Goal: Task Accomplishment & Management: Use online tool/utility

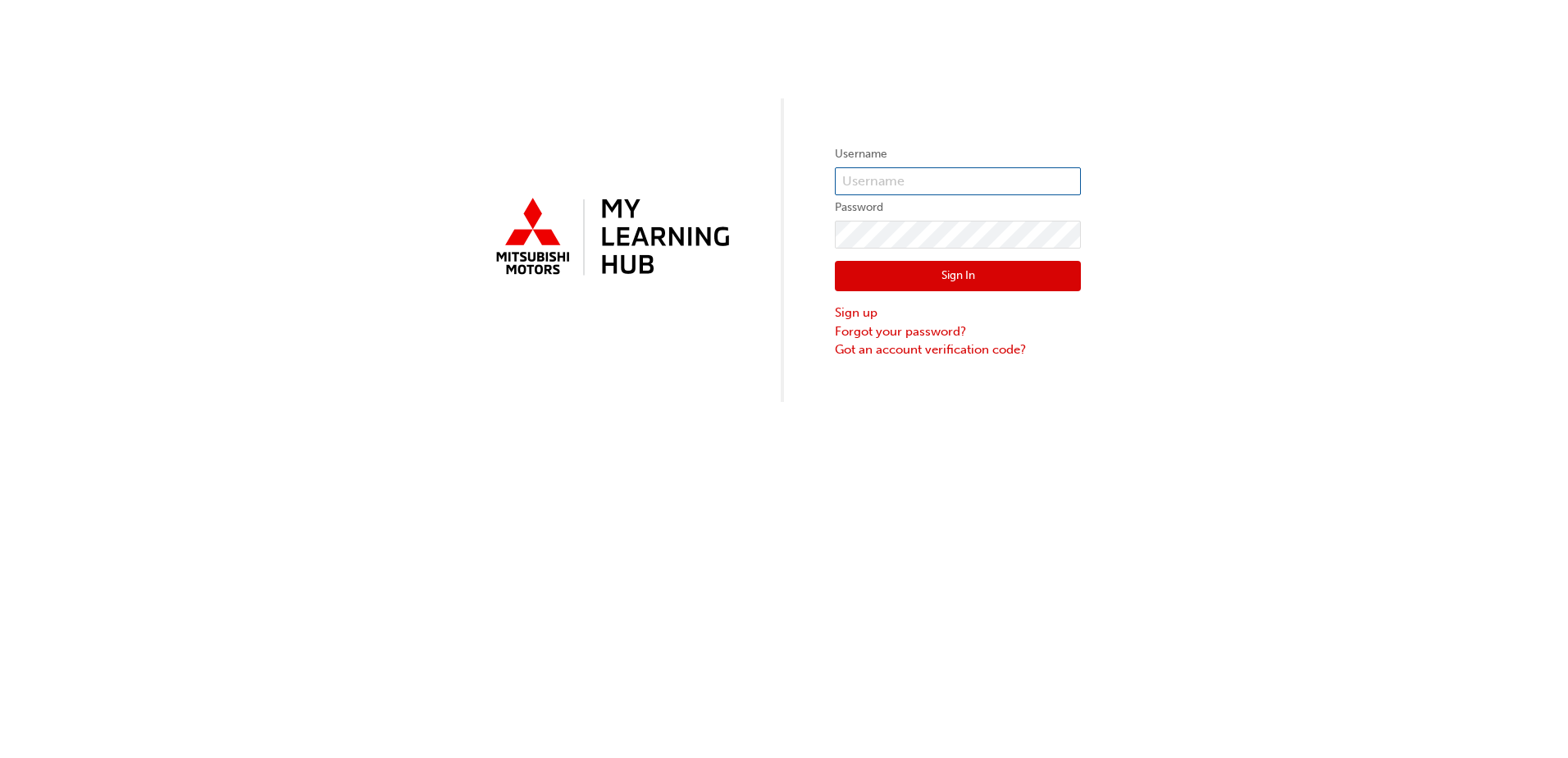
type input "0005001907"
click at [1019, 165] on form "Username 0005001907 Password Sign In Sign up Forgot your password? Got an accou…" at bounding box center [957, 252] width 246 height 215
click at [1019, 269] on button "Sign In" at bounding box center [957, 277] width 246 height 32
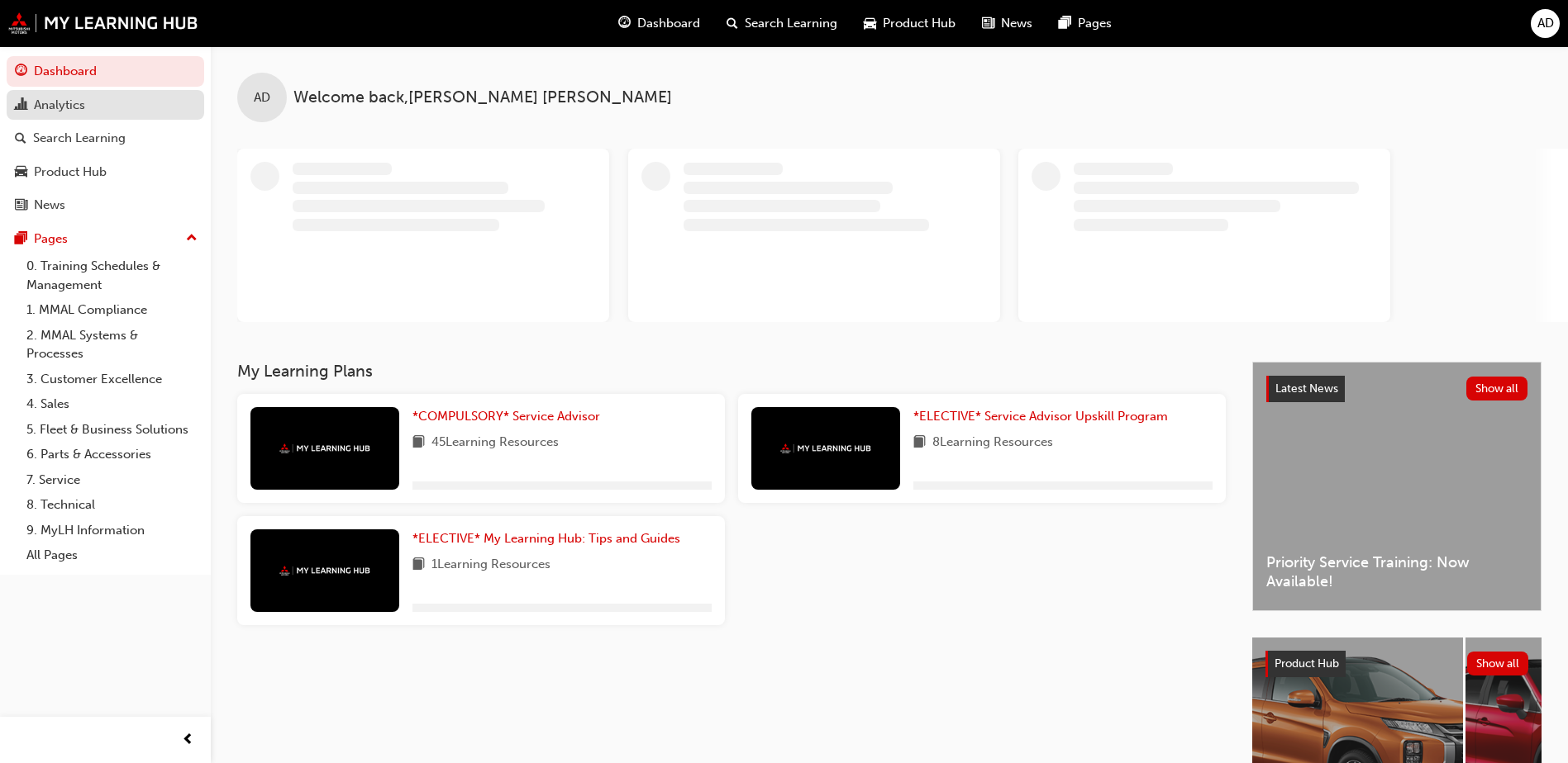
click at [74, 106] on div "Analytics" at bounding box center [59, 105] width 51 height 19
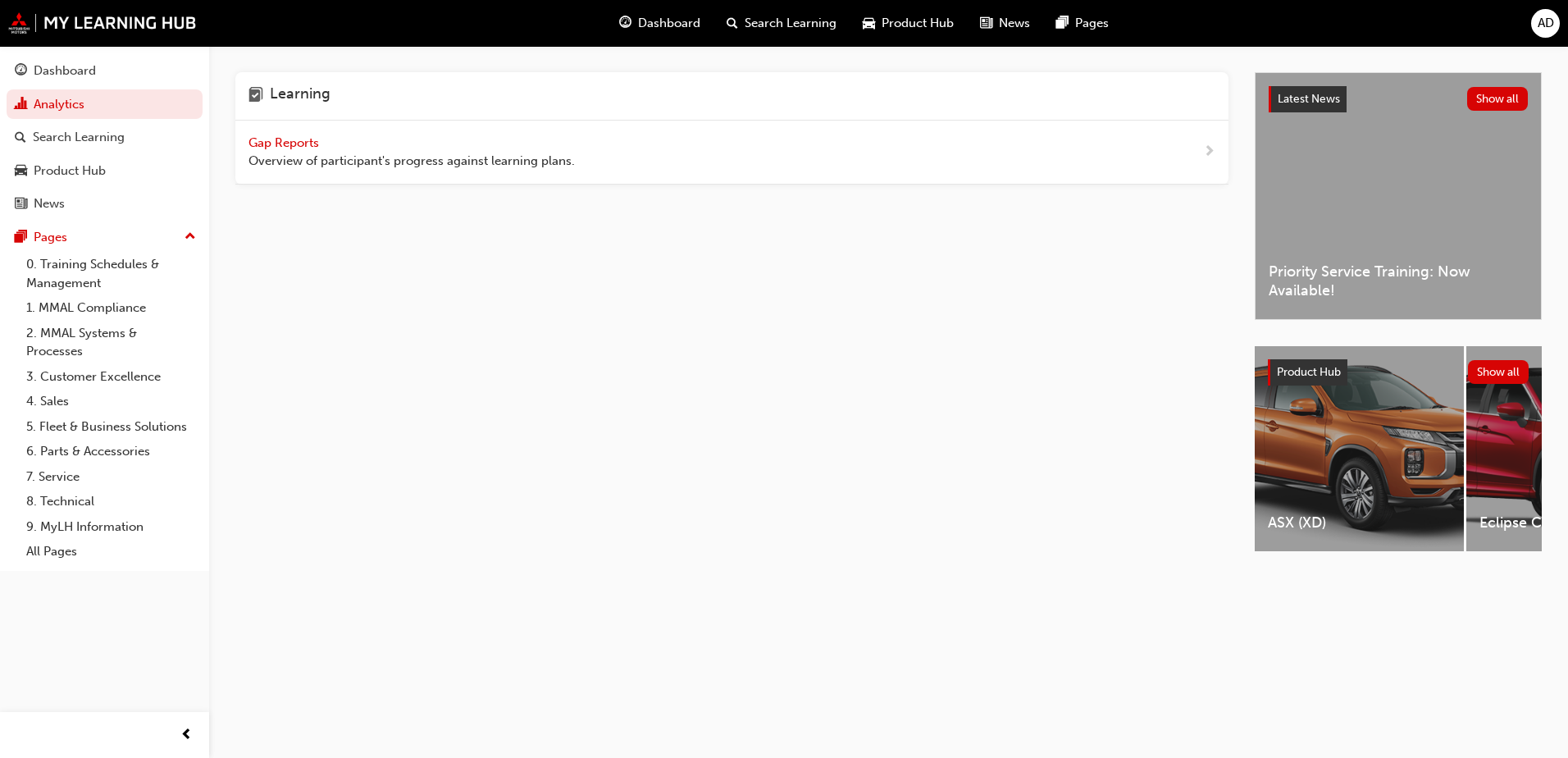
click at [282, 144] on span "Gap Reports" at bounding box center [286, 143] width 74 height 15
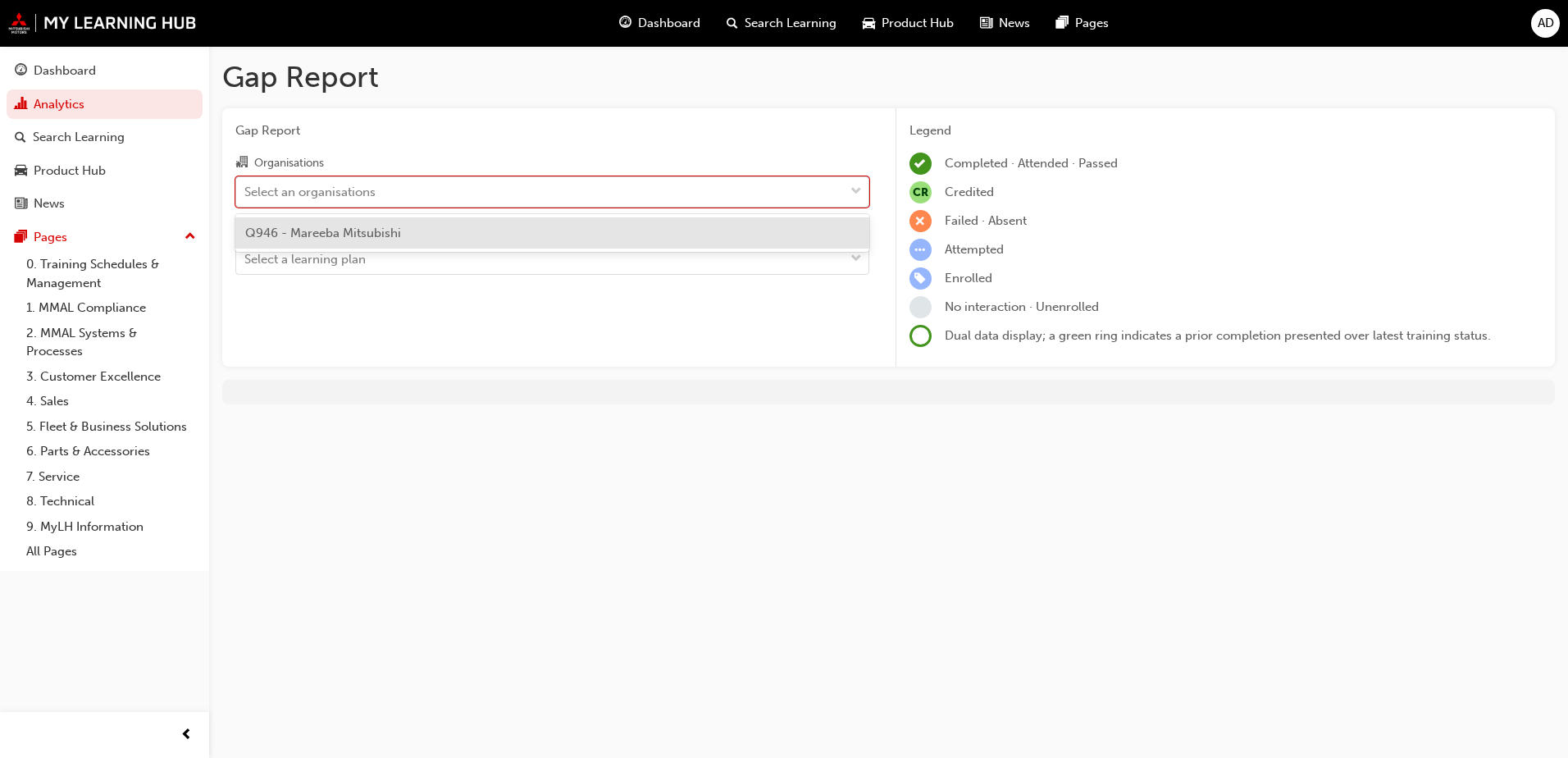
click at [356, 186] on div "Select an organisations" at bounding box center [309, 191] width 131 height 19
click at [246, 186] on input "Organisations option Q946 - Mareeba Mitsubishi focused, 1 of 1. 1 result availa…" at bounding box center [245, 190] width 2 height 14
click at [350, 227] on span "Q946 - Mareeba Mitsubishi" at bounding box center [323, 233] width 156 height 15
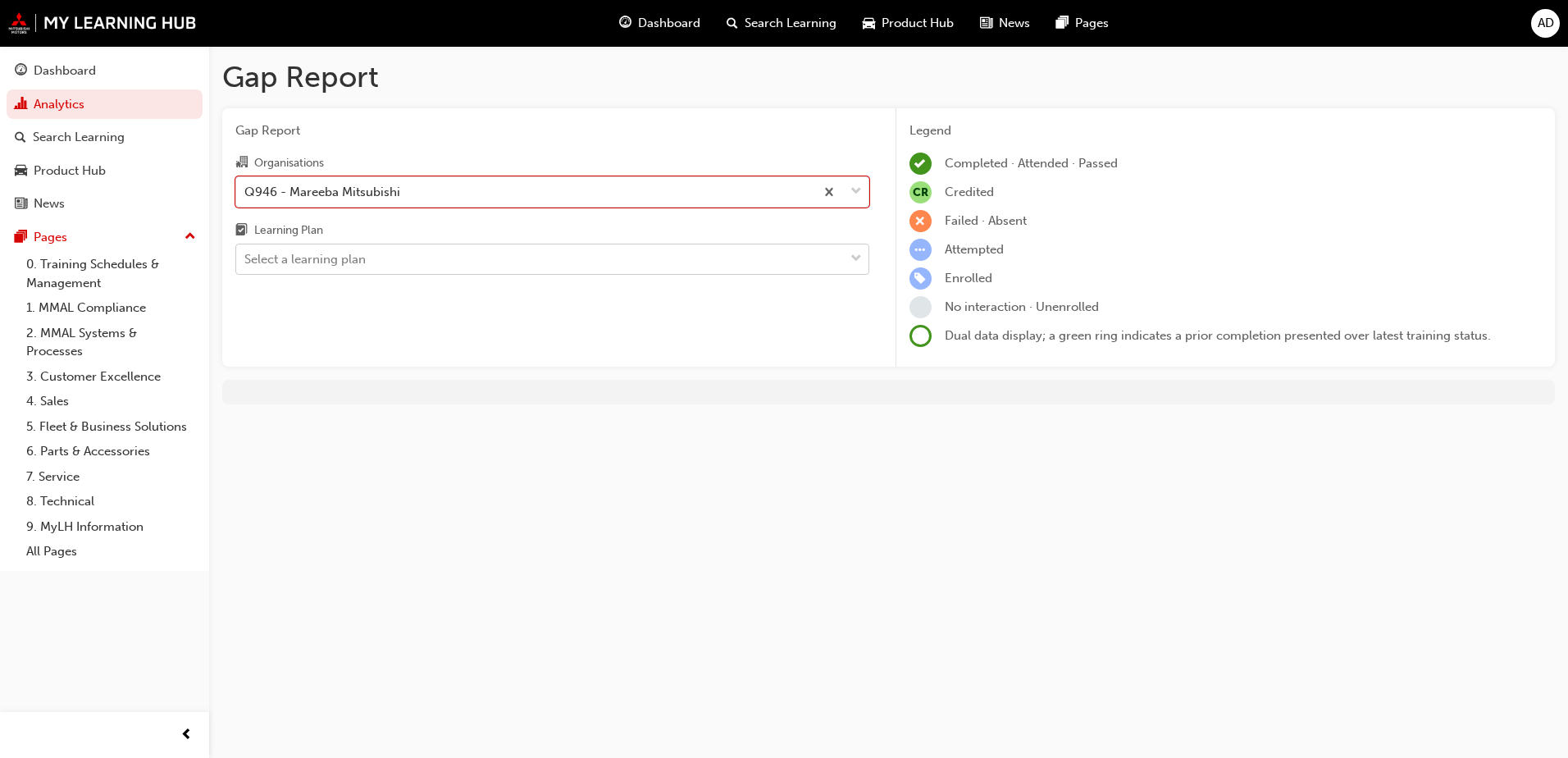
click at [342, 268] on div "Select a learning plan" at bounding box center [305, 259] width 122 height 19
click at [246, 266] on input "Learning Plan Select a learning plan" at bounding box center [245, 258] width 2 height 14
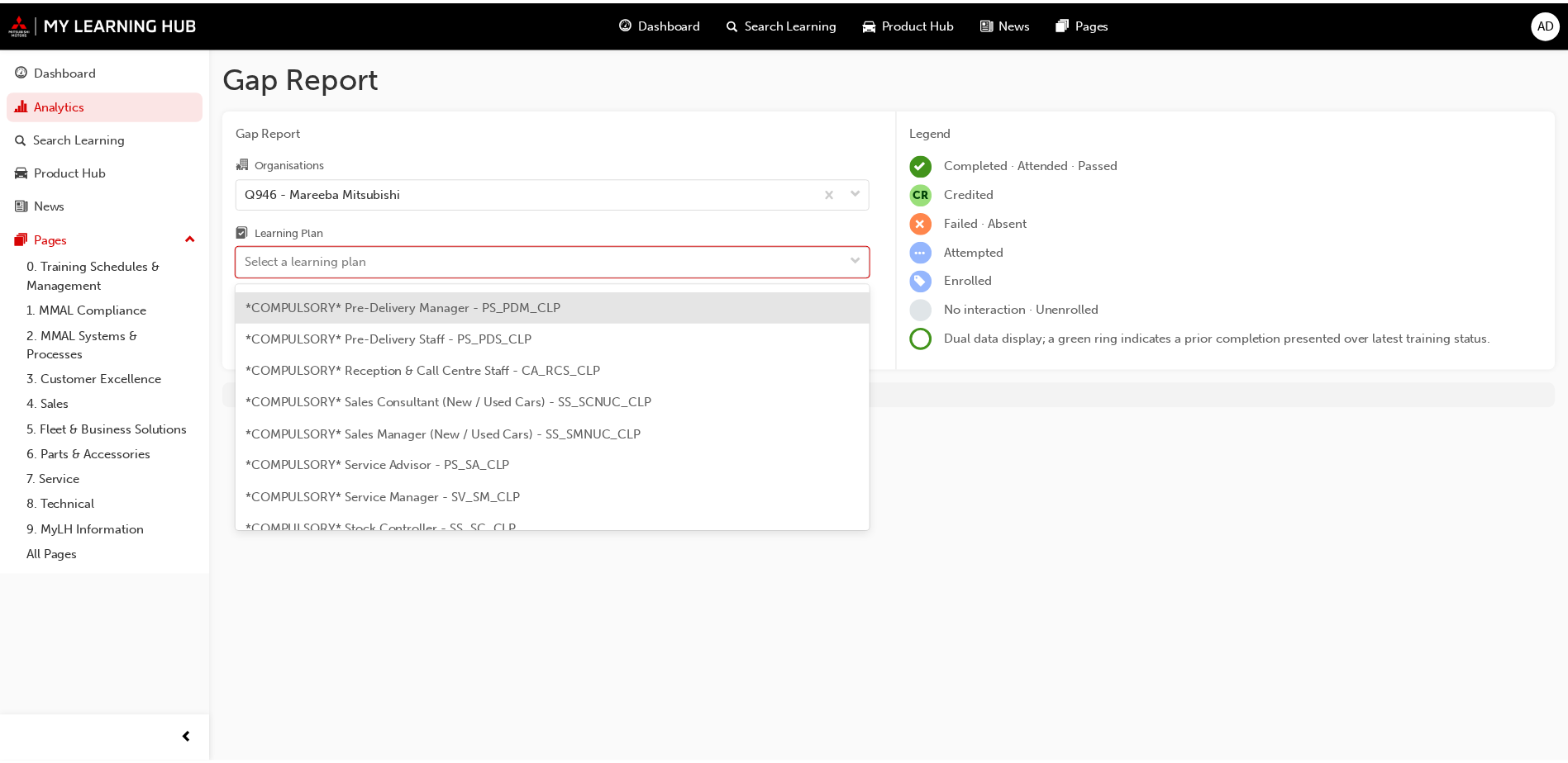
scroll to position [496, 0]
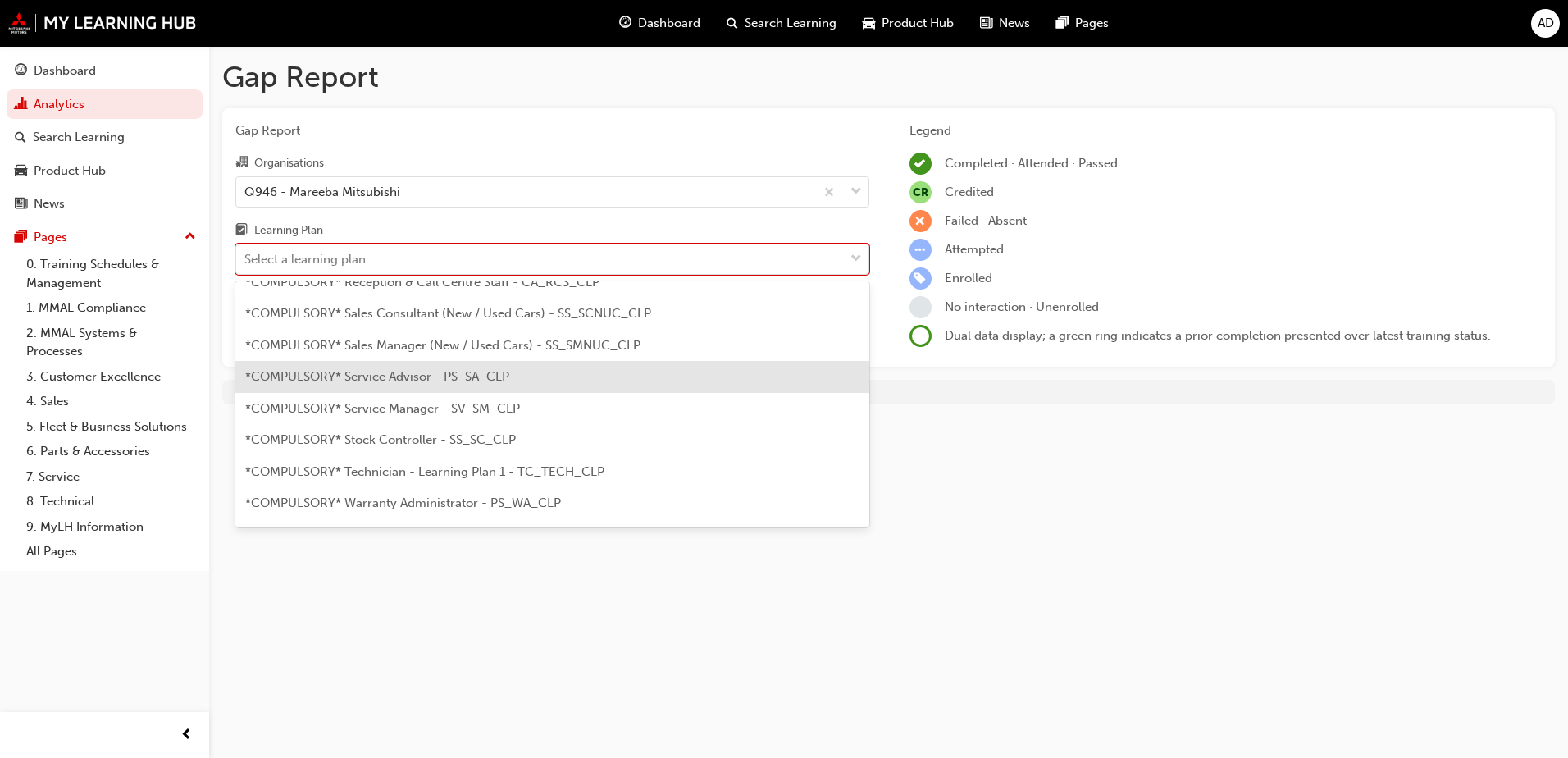
click at [457, 375] on span "*COMPULSORY* Service Advisor - PS_SA_CLP" at bounding box center [377, 377] width 264 height 15
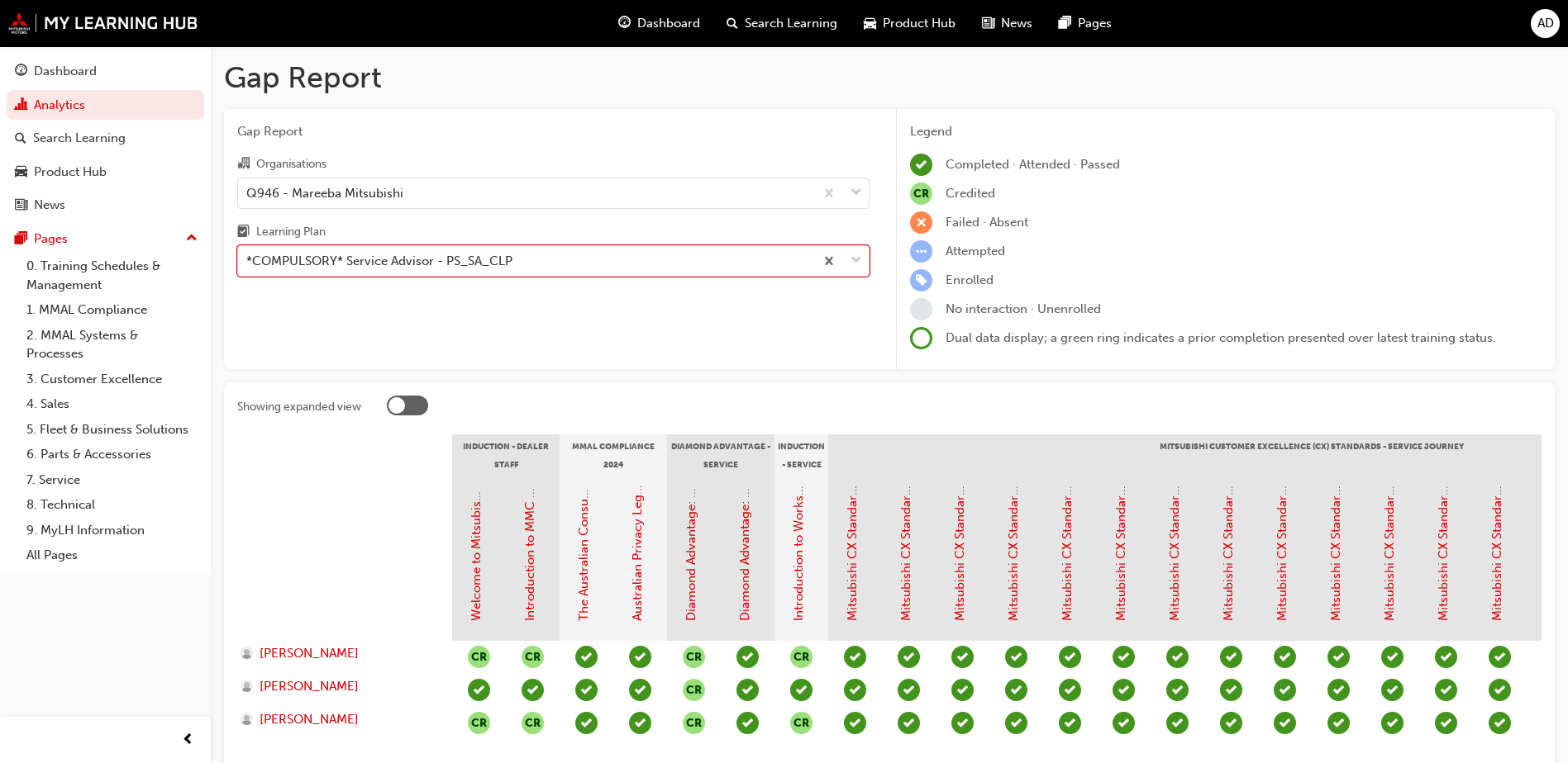
click at [477, 241] on div "Learning Plan" at bounding box center [554, 235] width 632 height 24
click at [248, 253] on input "Learning Plan option *COMPULSORY* Service Advisor - PS_SA_CLP, selected. 0 resu…" at bounding box center [247, 260] width 2 height 14
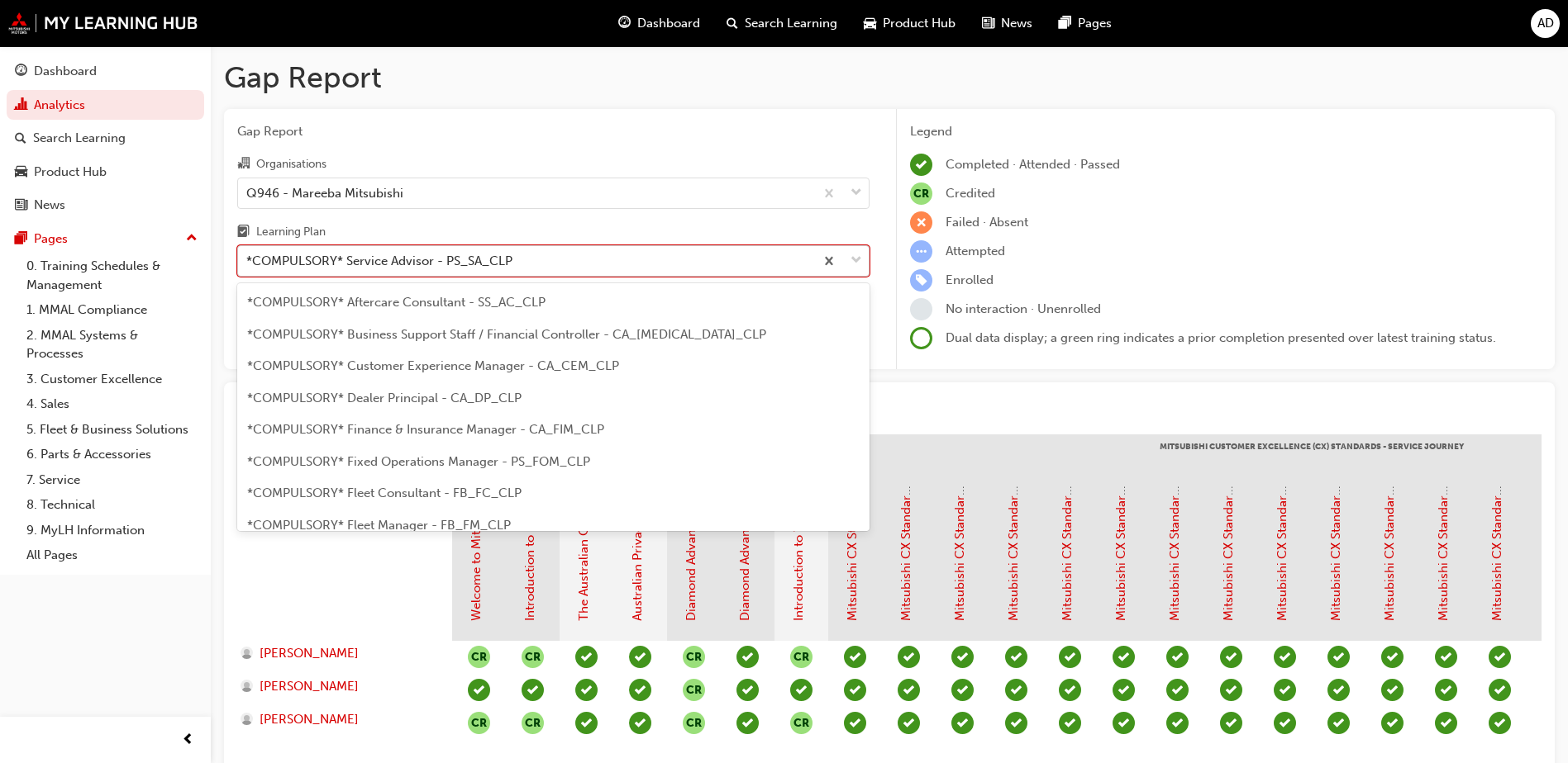
scroll to position [371, 0]
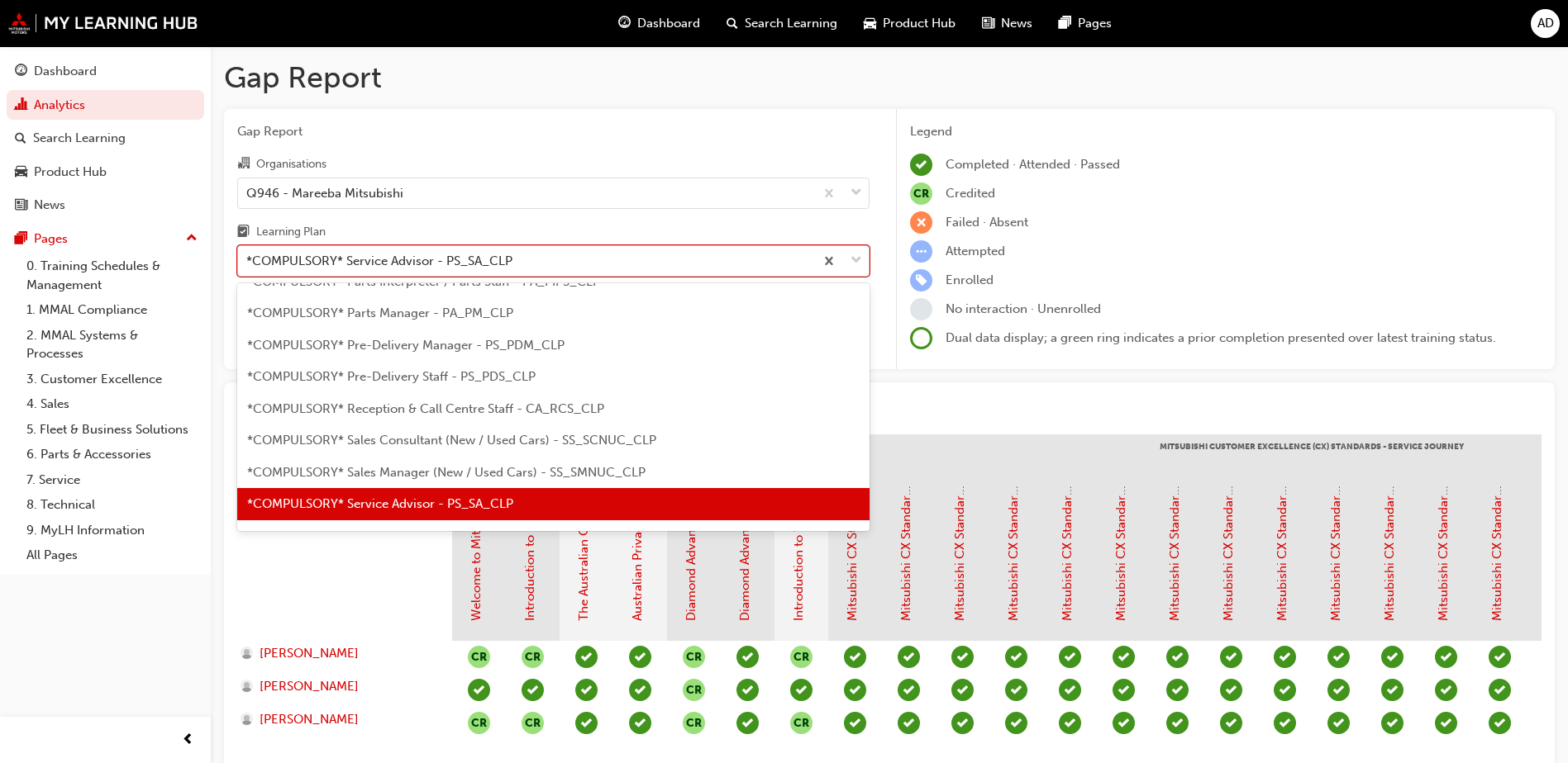
click at [478, 252] on div "*COMPULSORY* Service Advisor - PS_SA_CLP" at bounding box center [379, 261] width 266 height 19
click at [248, 253] on input "Learning Plan option *COMPULSORY* Service Advisor - PS_SA_CLP, selected. option…" at bounding box center [247, 260] width 2 height 14
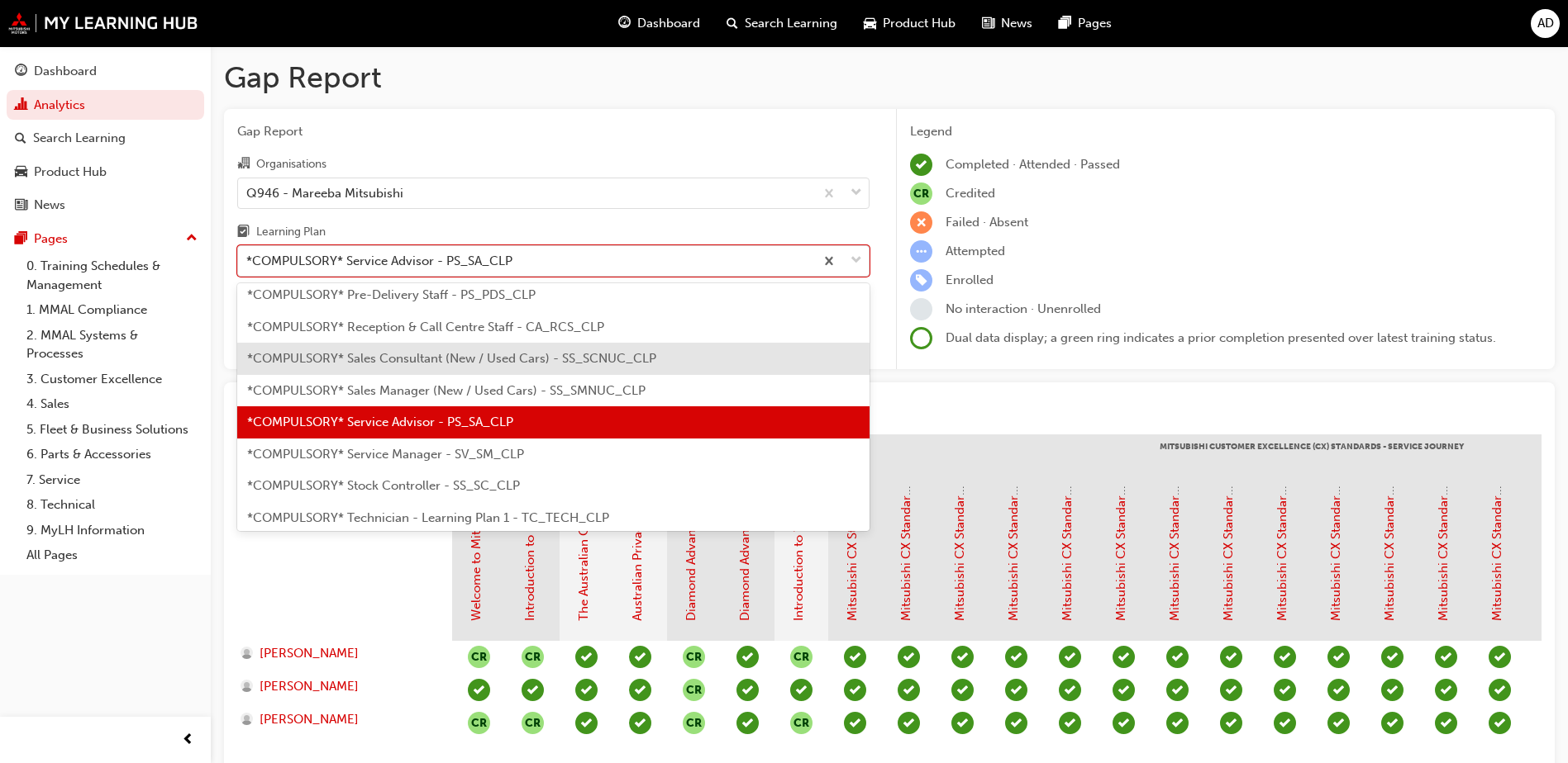
scroll to position [453, 0]
click at [497, 343] on div "*COMPULSORY* Sales Consultant (New / Used Cars) - SS_SCNUC_CLP" at bounding box center [554, 358] width 632 height 32
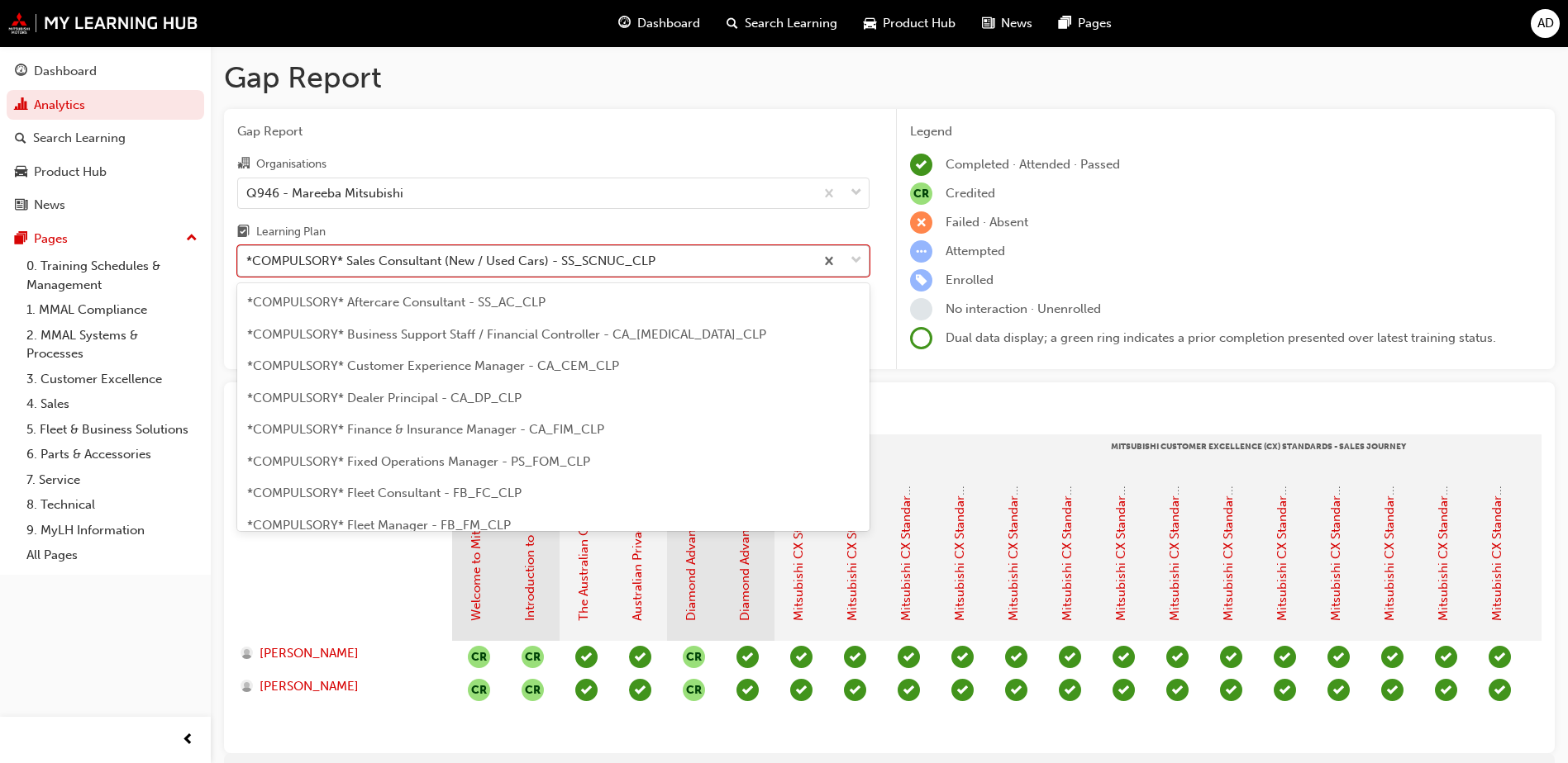
click at [426, 256] on div "*COMPULSORY* Sales Consultant (New / Used Cars) - SS_SCNUC_CLP" at bounding box center [450, 261] width 409 height 19
click at [248, 256] on input "Learning Plan option *COMPULSORY* Sales Consultant (New / Used Cars) - SS_SCNUC…" at bounding box center [247, 260] width 2 height 14
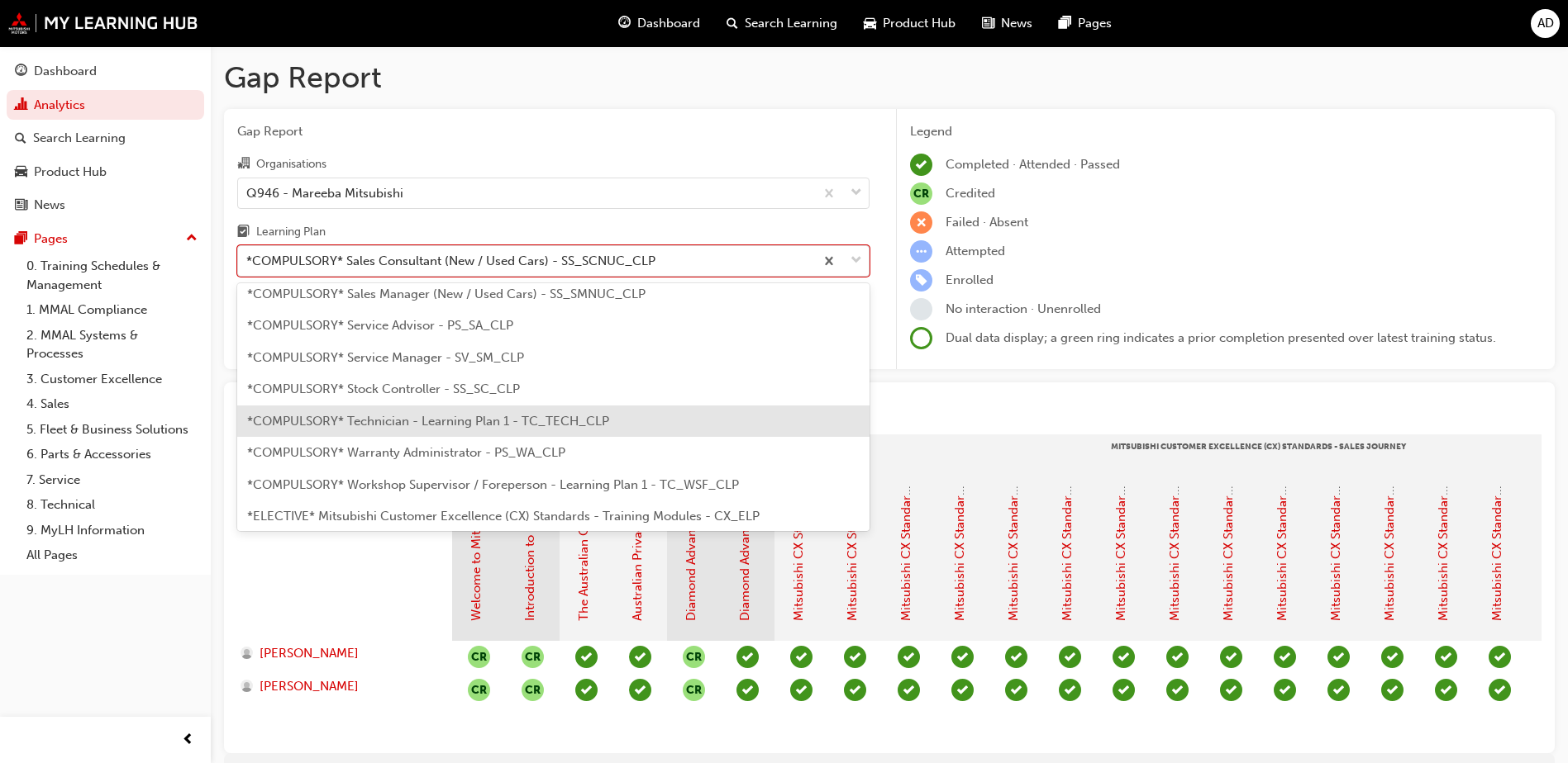
scroll to position [555, 0]
click at [466, 418] on span "*COMPULSORY* Technician - Learning Plan 1 - TC_TECH_CLP" at bounding box center [428, 415] width 362 height 15
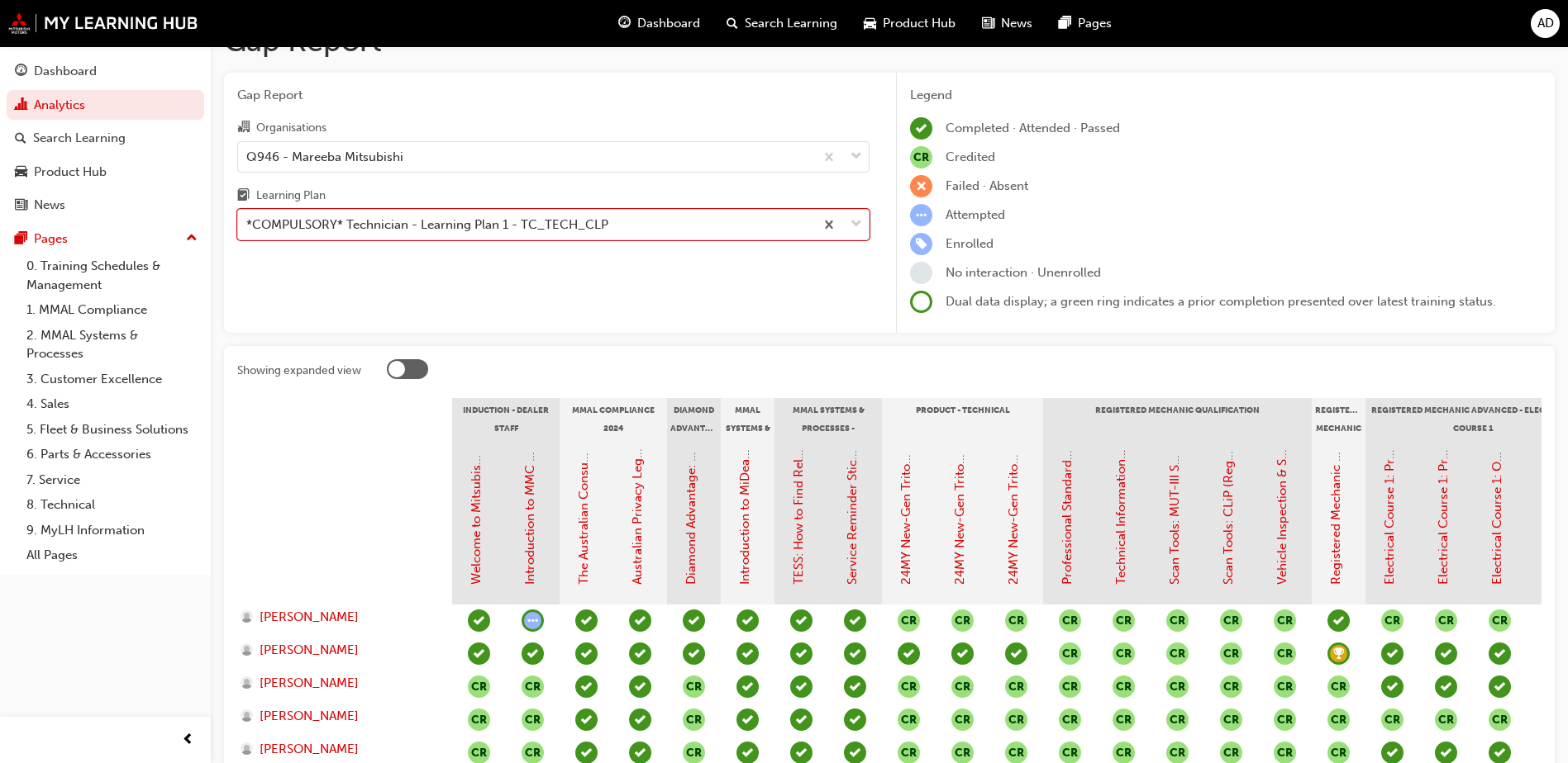
scroll to position [29, 0]
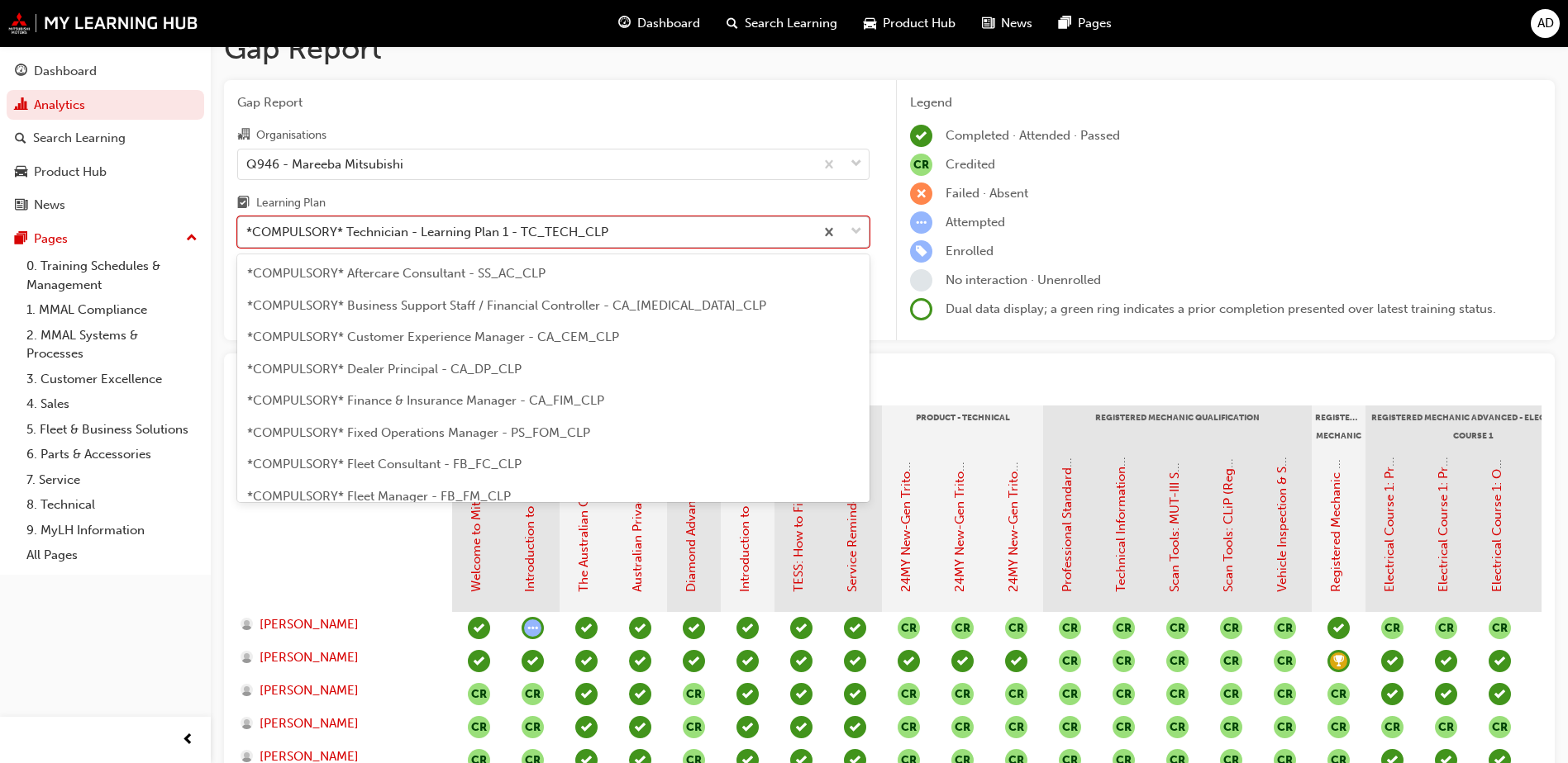
click at [408, 229] on div "*COMPULSORY* Technician - Learning Plan 1 - TC_TECH_CLP" at bounding box center [427, 233] width 362 height 19
click at [248, 229] on input "Learning Plan option *COMPULSORY* Technician - Learning Plan 1 - TC_TECH_CLP, s…" at bounding box center [247, 231] width 2 height 14
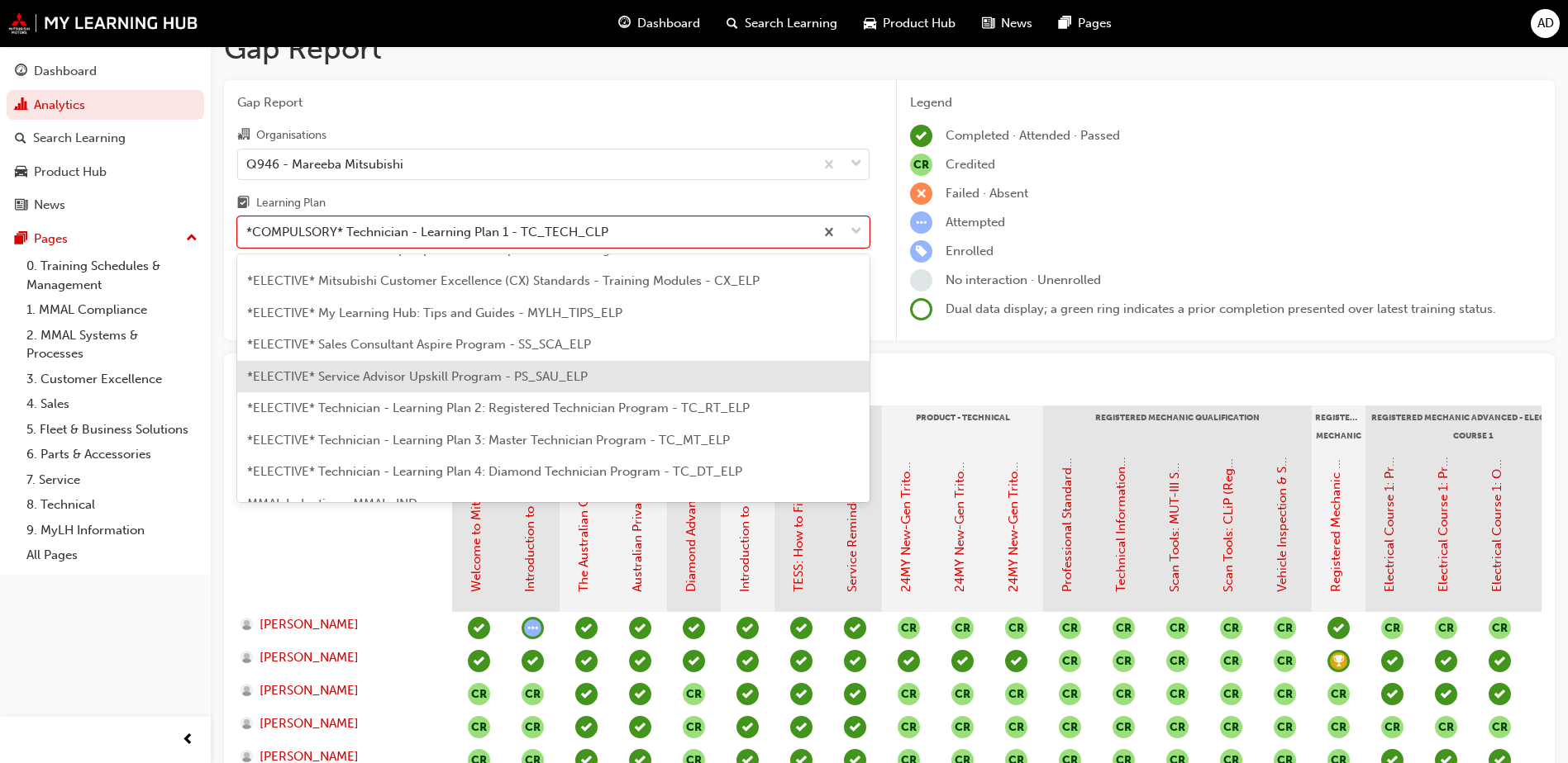
scroll to position [798, 0]
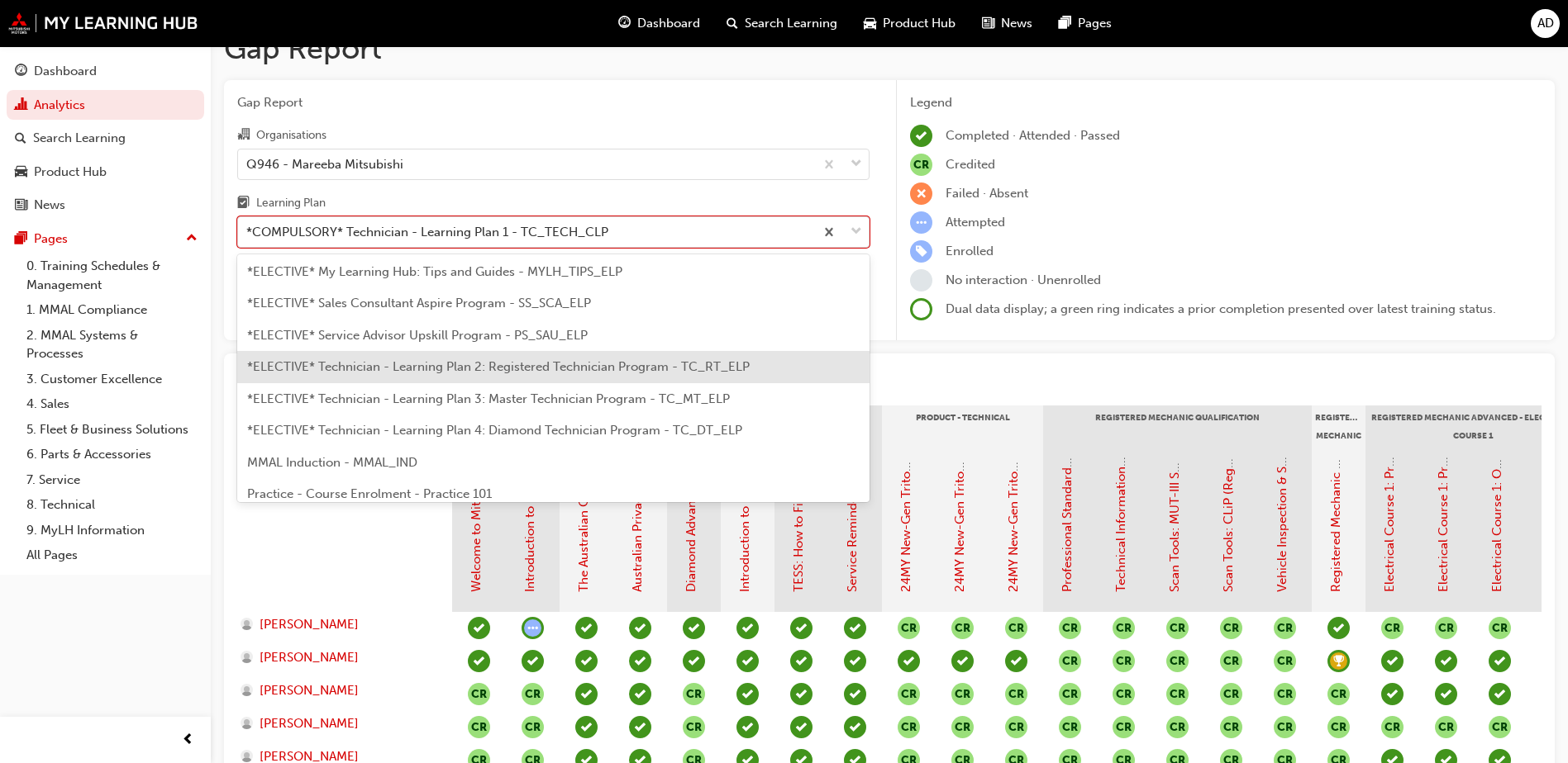
click at [465, 375] on div "*ELECTIVE* Technician - Learning Plan 2: Registered Technician Program - TC_RT_…" at bounding box center [554, 367] width 632 height 32
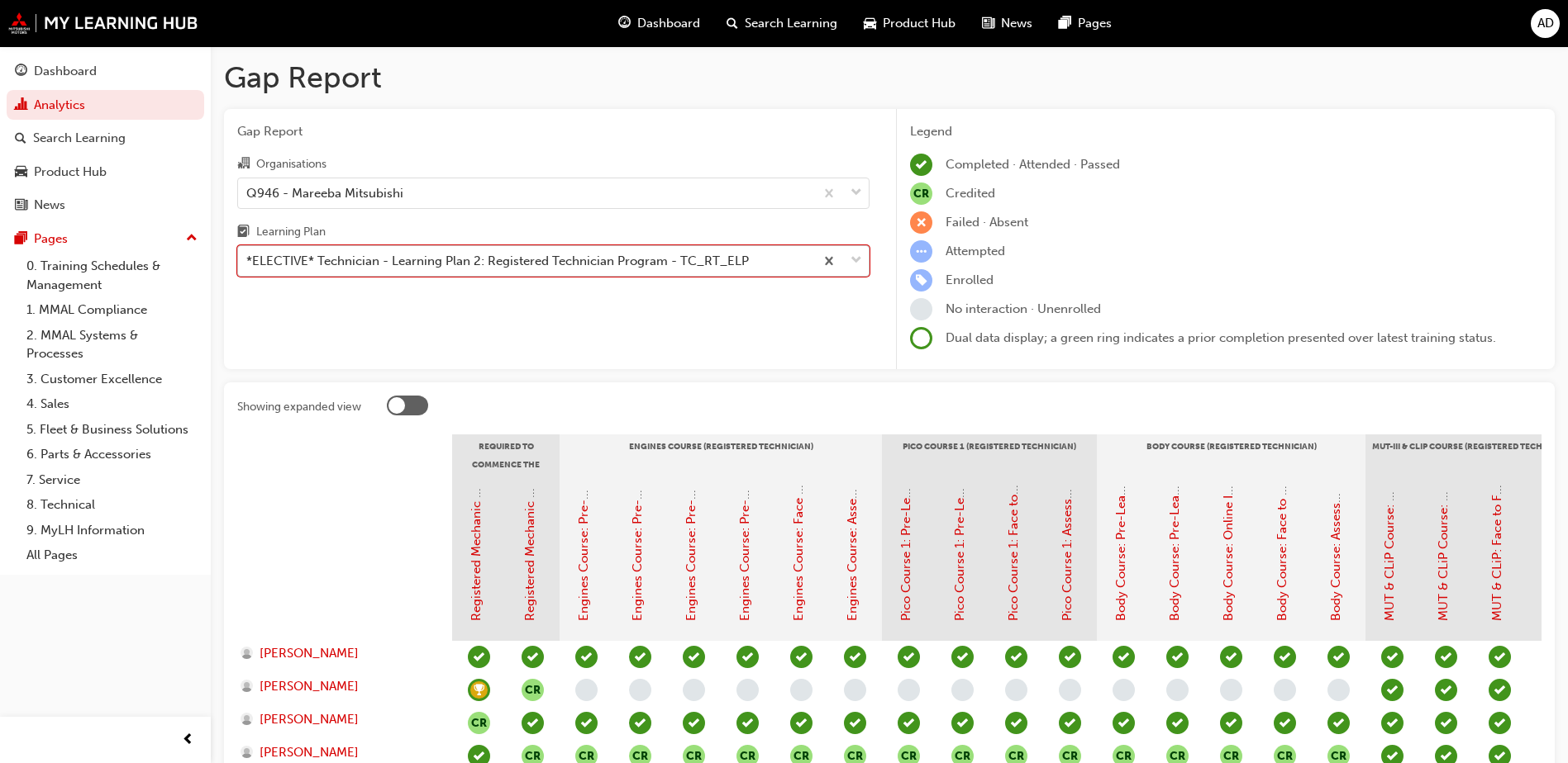
click at [513, 261] on div "*ELECTIVE* Technician - Learning Plan 2: Registered Technician Program - TC_RT_…" at bounding box center [497, 261] width 502 height 19
click at [248, 261] on input "Learning Plan option *ELECTIVE* Technician - Learning Plan 2: Registered Techni…" at bounding box center [247, 260] width 2 height 14
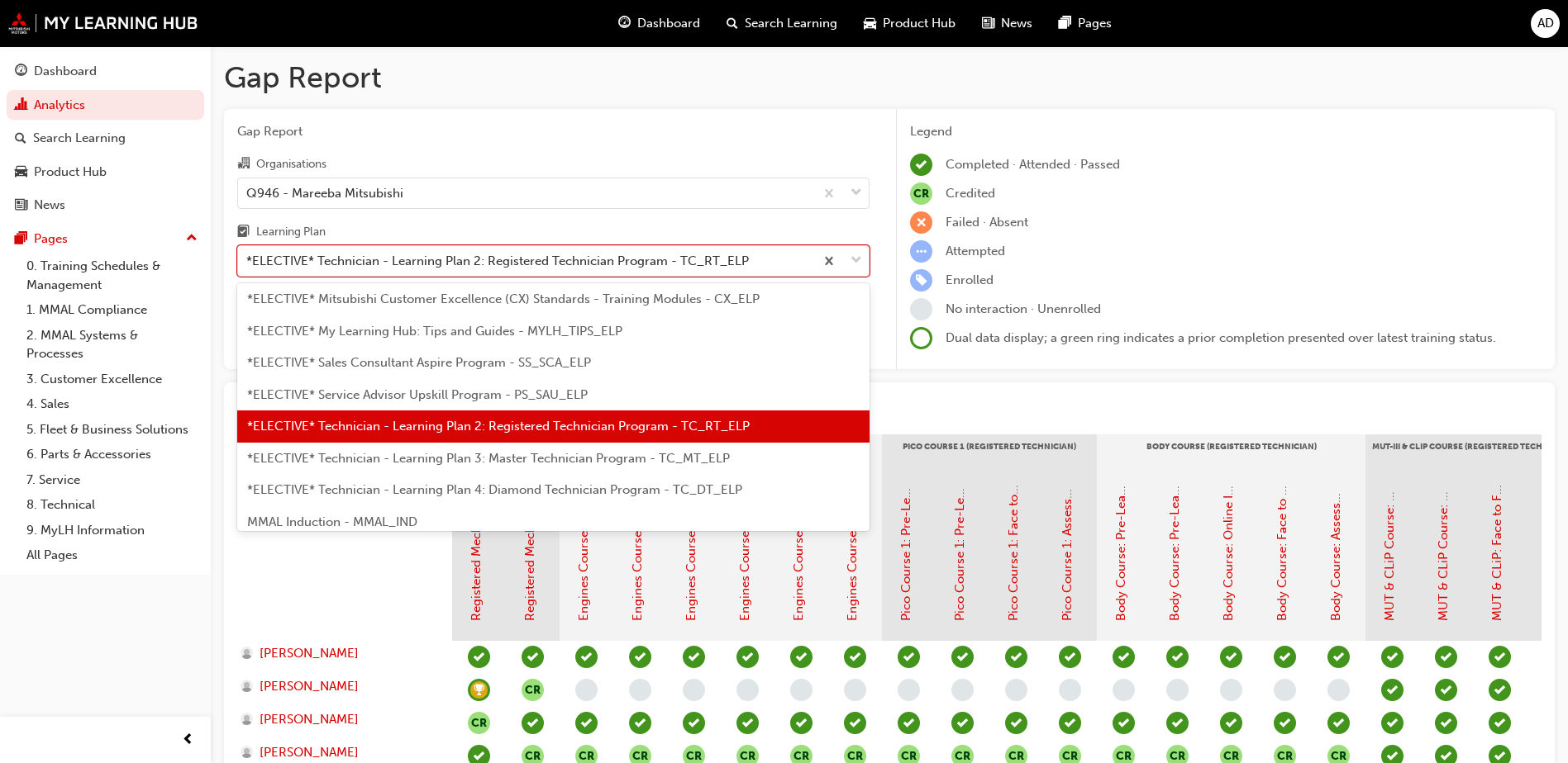
scroll to position [809, 0]
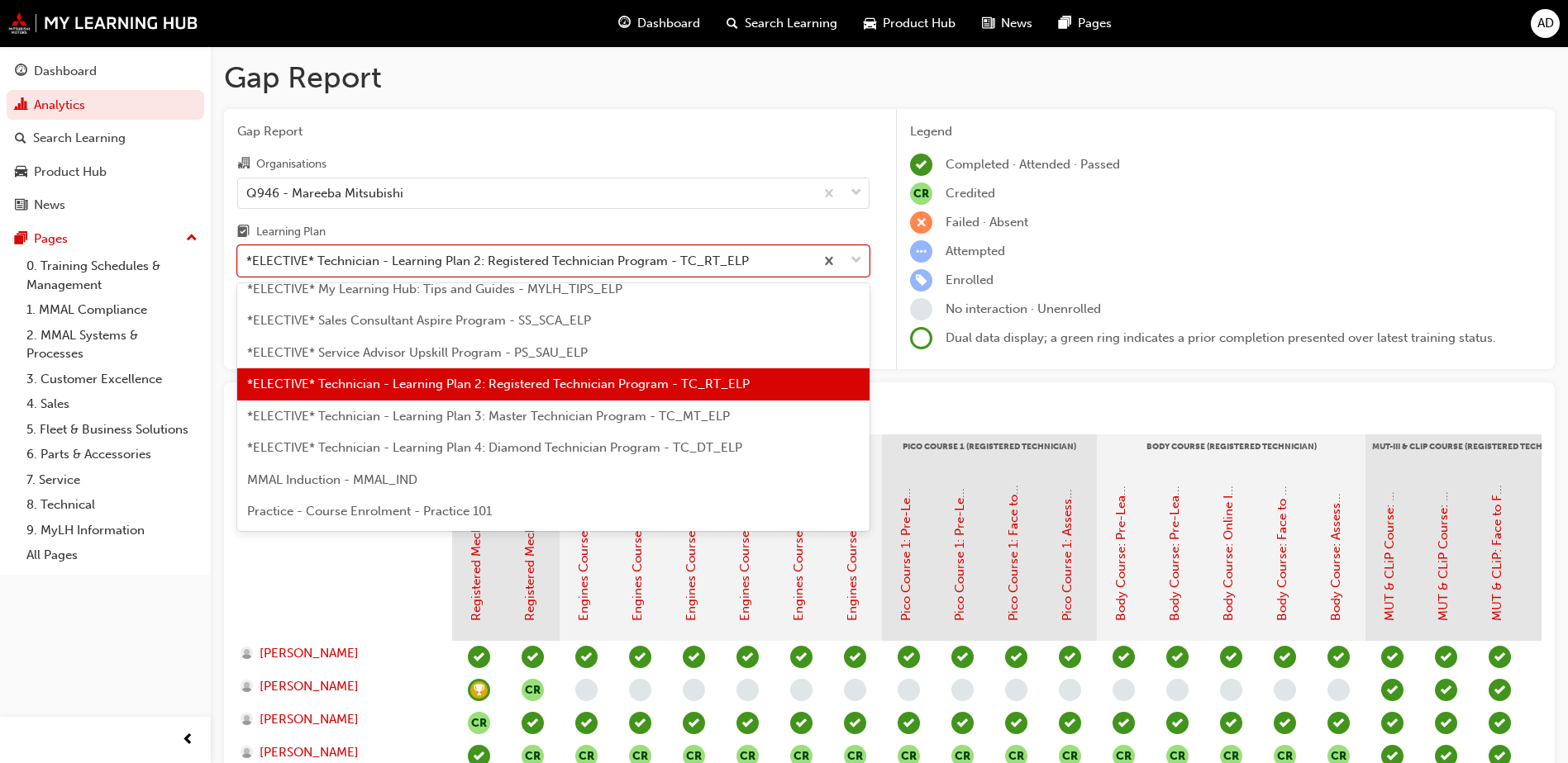
click at [467, 414] on span "*ELECTIVE* Technician - Learning Plan 3: Master Technician Program - TC_MT_ELP" at bounding box center [488, 416] width 483 height 15
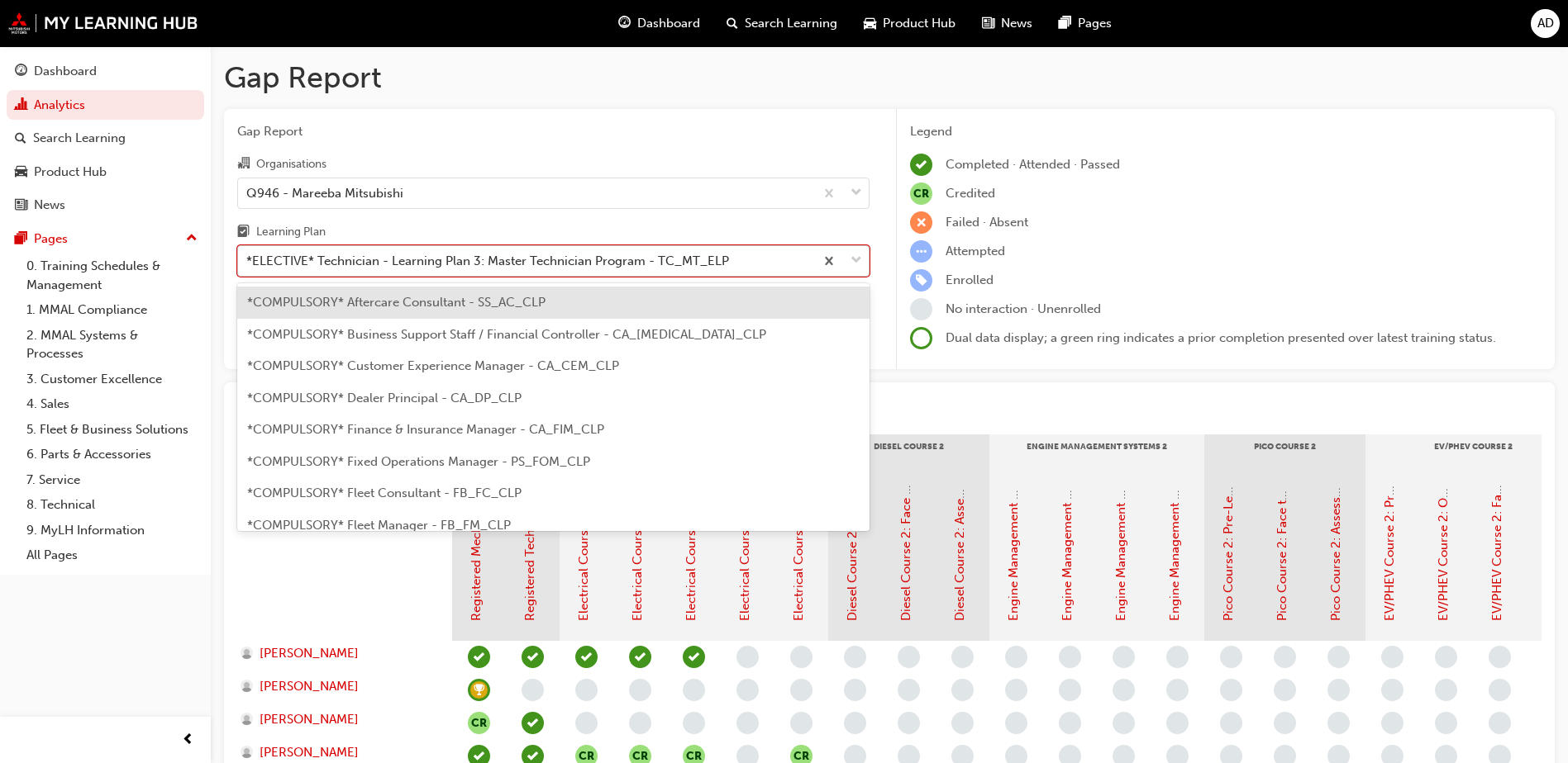
click at [572, 258] on div "*ELECTIVE* Technician - Learning Plan 3: Master Technician Program - TC_MT_ELP" at bounding box center [487, 261] width 483 height 19
click at [248, 258] on input "Learning Plan option *ELECTIVE* Technician - Learning Plan 3: Master Technician…" at bounding box center [247, 260] width 2 height 14
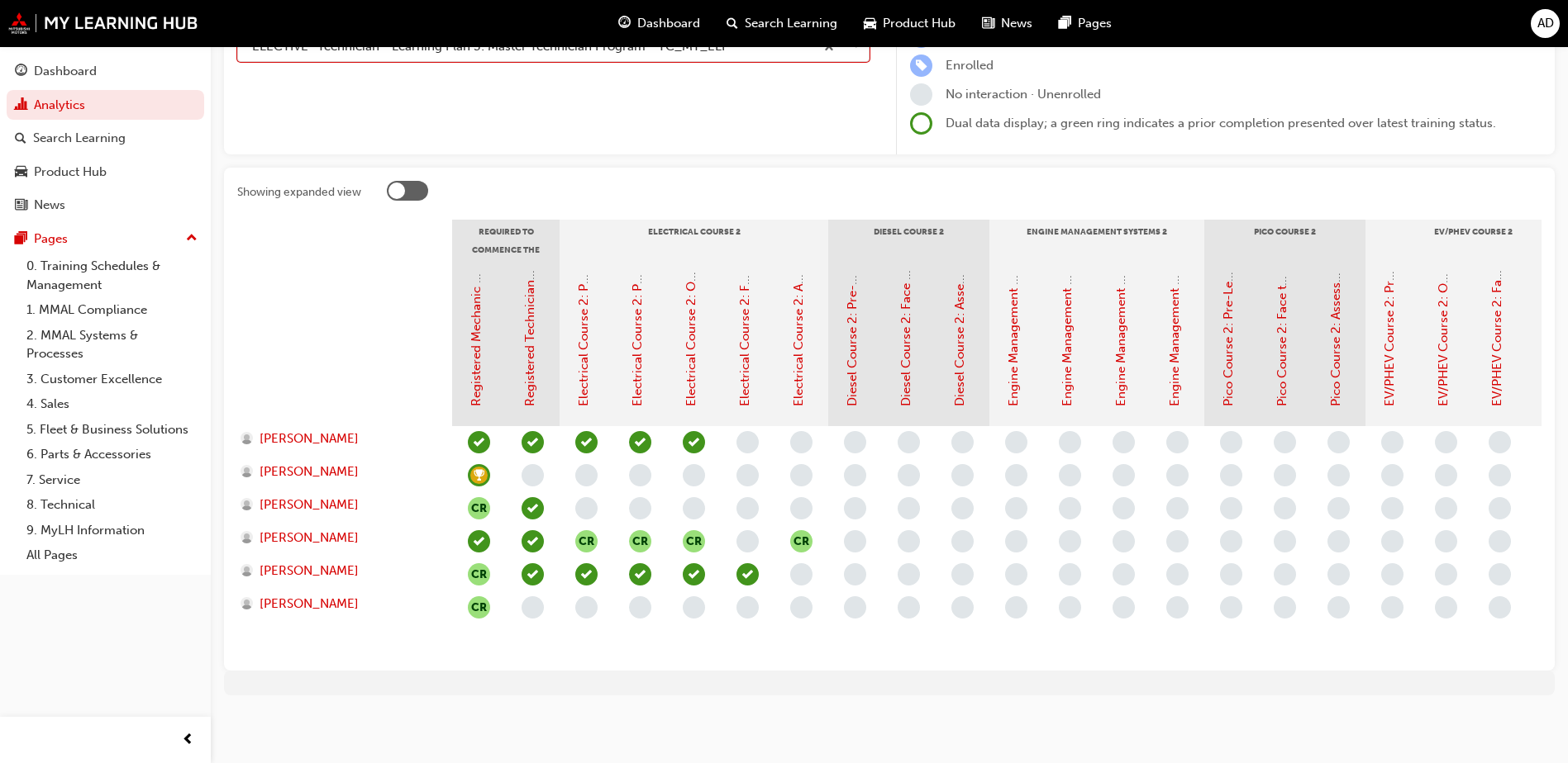
scroll to position [227, 0]
